Goal: Information Seeking & Learning: Learn about a topic

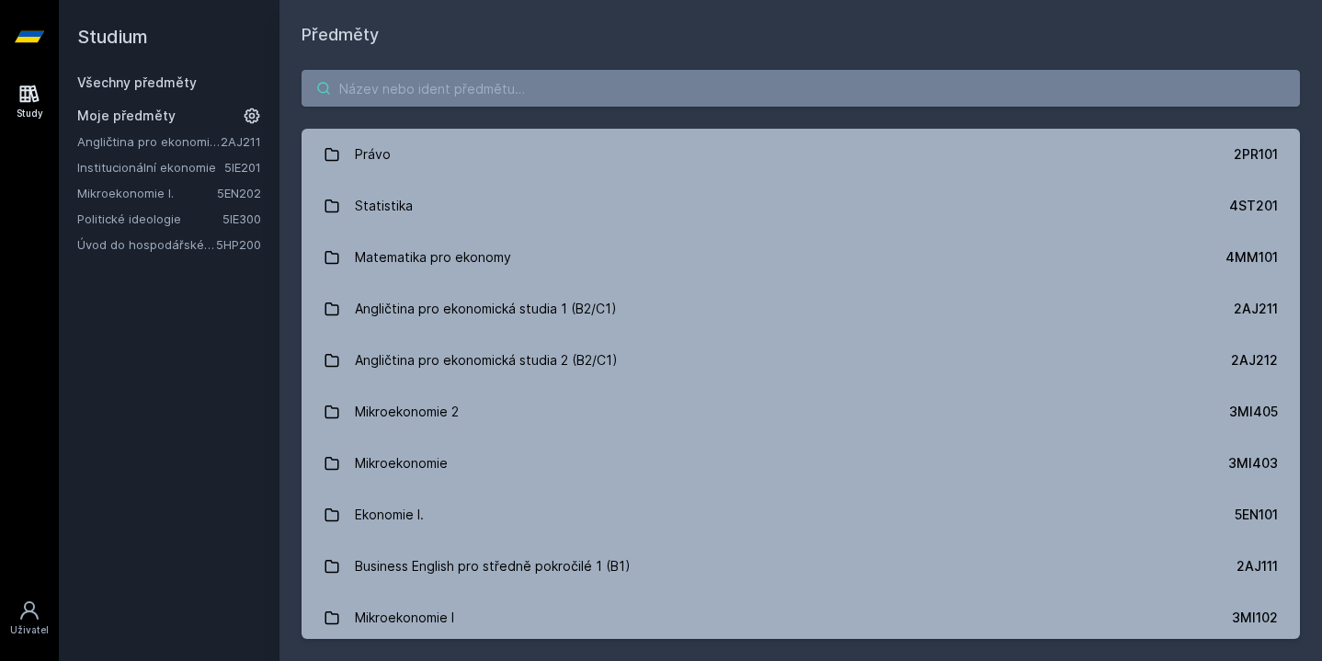
click at [421, 97] on input "search" at bounding box center [801, 88] width 998 height 37
paste input "1OC"
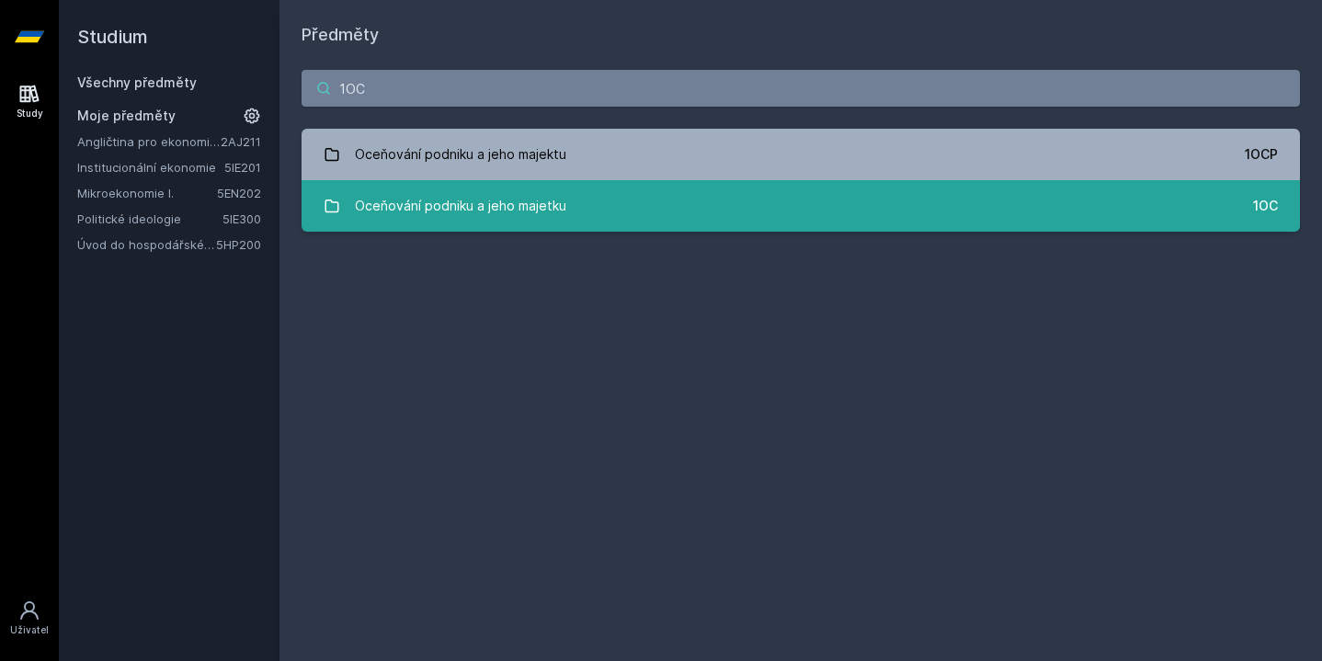
type input "1OC"
click at [484, 211] on div "Oceňování podniku a jeho majetku" at bounding box center [460, 206] width 211 height 37
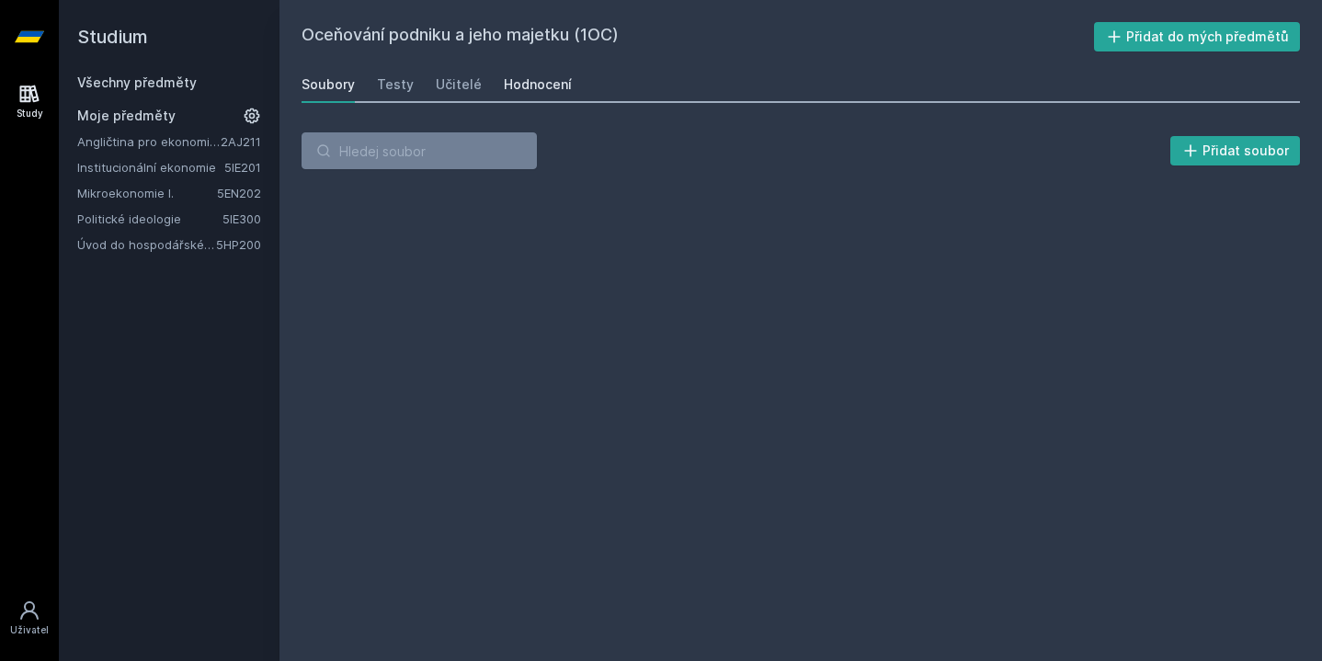
click at [519, 86] on div "Hodnocení" at bounding box center [538, 84] width 68 height 18
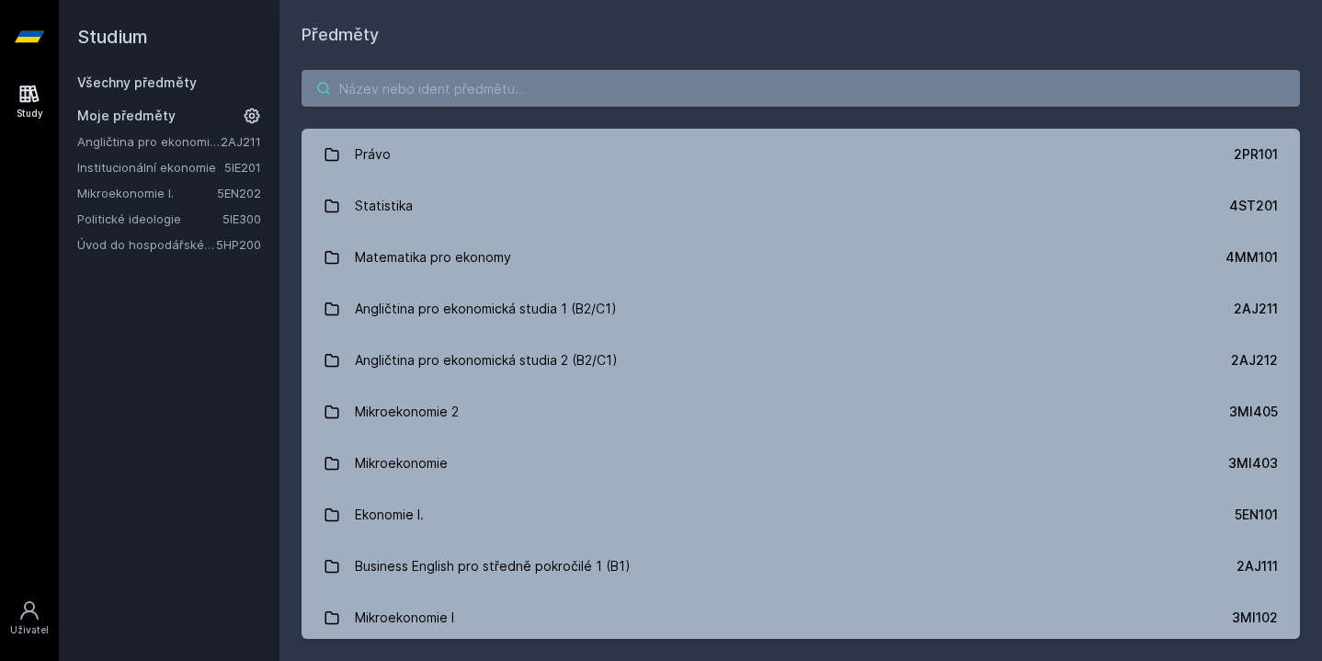
click at [465, 96] on input "search" at bounding box center [801, 88] width 998 height 37
paste input "1OC"
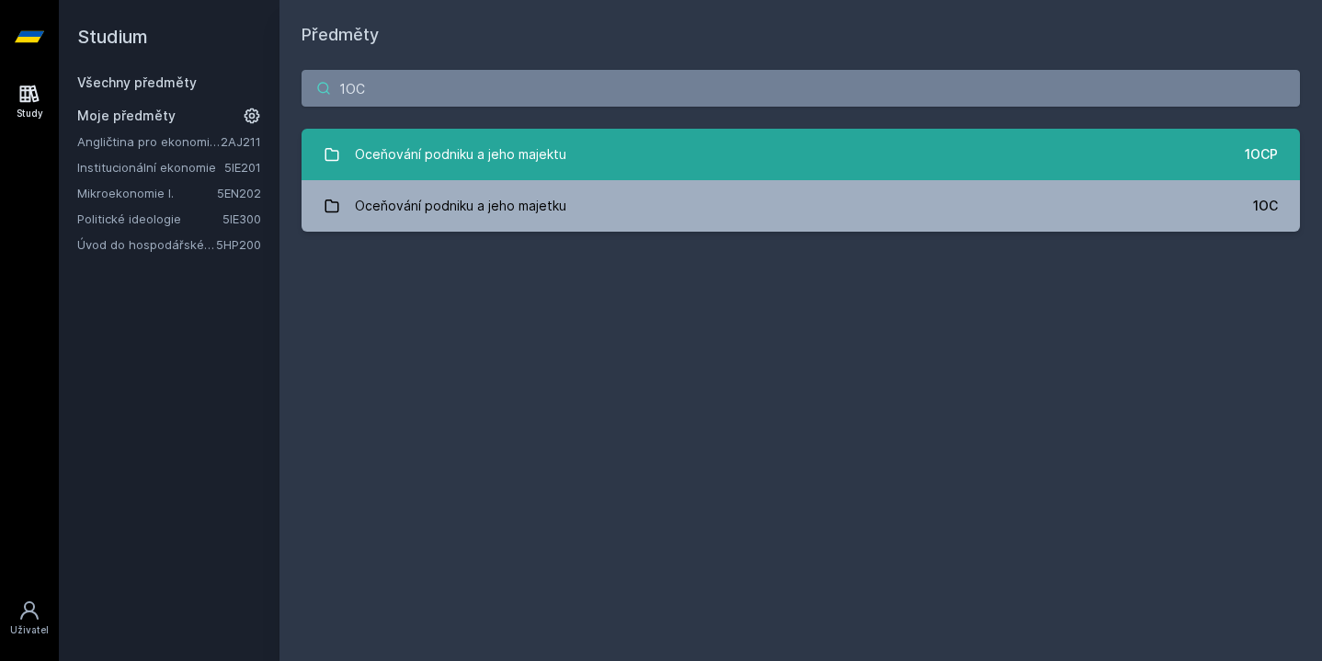
type input "1OC"
click at [447, 152] on div "Oceňování podniku a jeho majektu" at bounding box center [460, 154] width 211 height 37
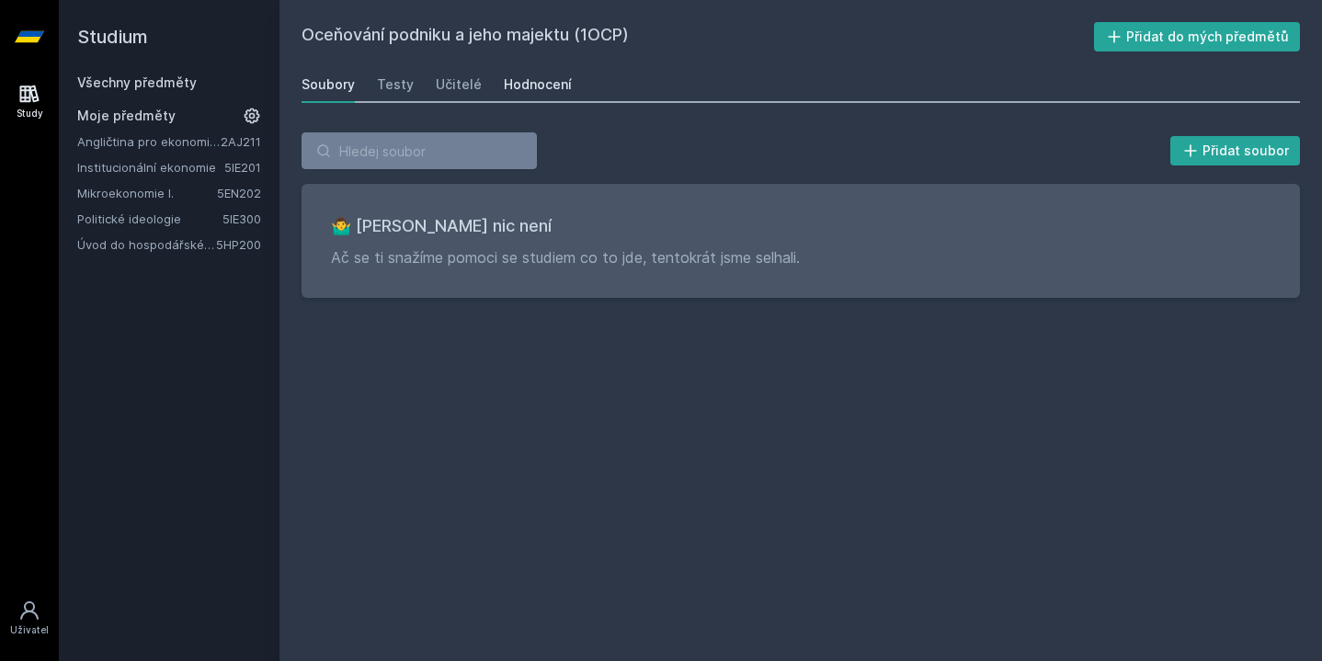
click at [528, 72] on link "Hodnocení" at bounding box center [538, 84] width 68 height 37
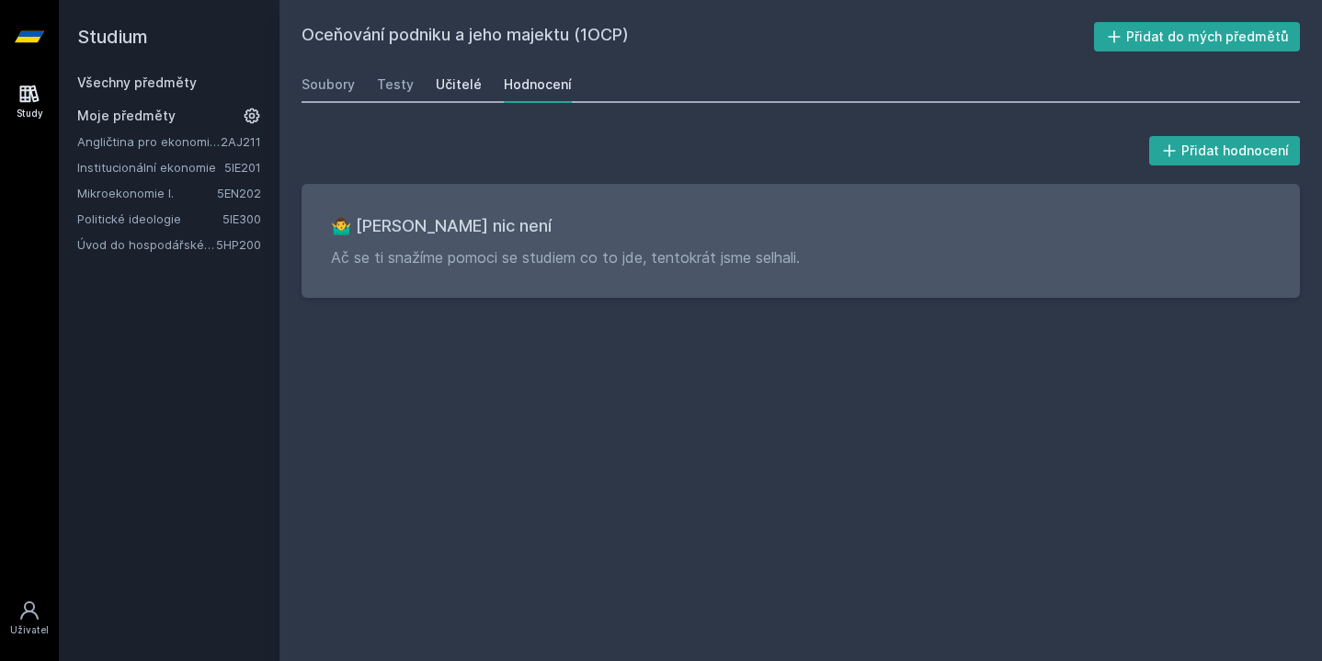
click at [443, 80] on div "Učitelé" at bounding box center [459, 84] width 46 height 18
click at [383, 85] on div "Testy" at bounding box center [395, 84] width 37 height 18
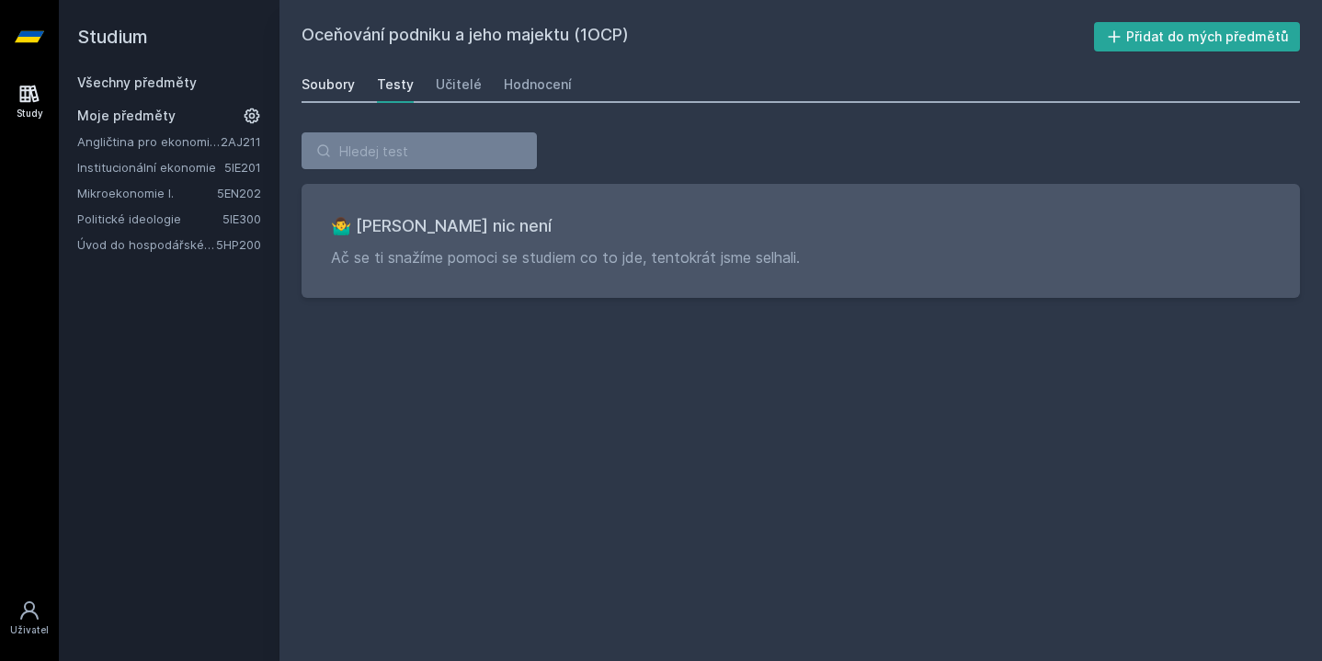
click at [328, 90] on div "Soubory" at bounding box center [328, 84] width 53 height 18
